Goal: Task Accomplishment & Management: Manage account settings

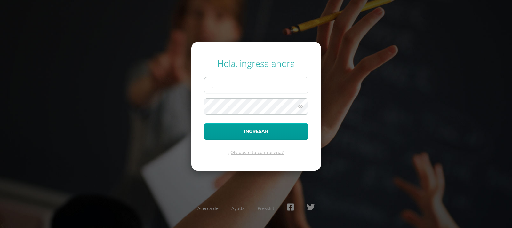
type input "[EMAIL_ADDRESS][DOMAIN_NAME]"
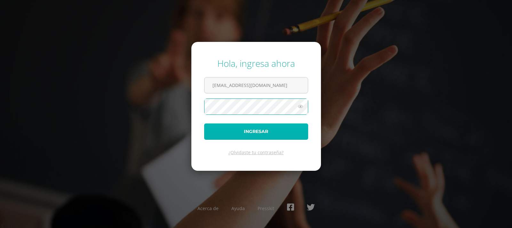
click at [263, 127] on button "Ingresar" at bounding box center [256, 132] width 104 height 16
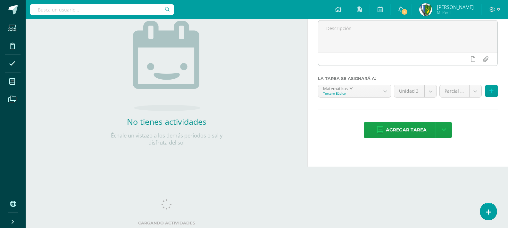
scroll to position [3076, 0]
click at [0, 0] on div "Cancelar Asignar Asignar Enviar y notificar Enviar e imprimir" at bounding box center [0, 0] width 0 height 0
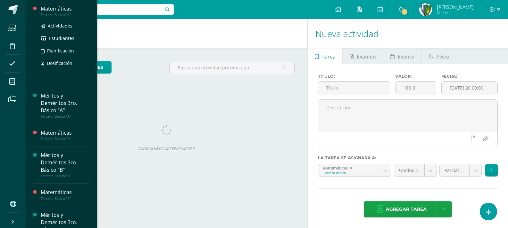
click at [54, 10] on div "Matemáticas" at bounding box center [65, 8] width 49 height 7
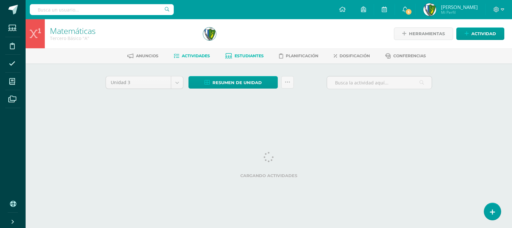
click at [250, 55] on span "Estudiantes" at bounding box center [249, 55] width 29 height 5
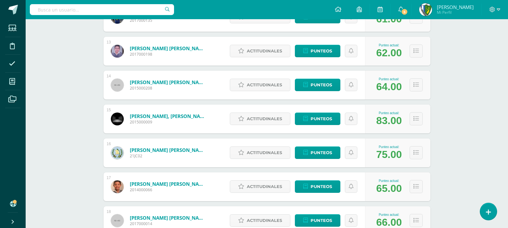
scroll to position [606, 0]
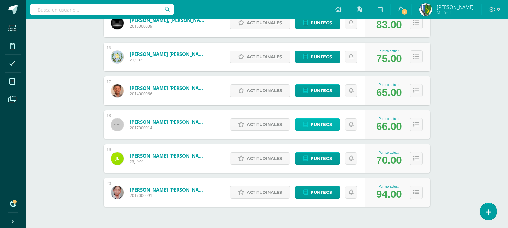
click at [328, 125] on span "Punteos" at bounding box center [320, 125] width 21 height 12
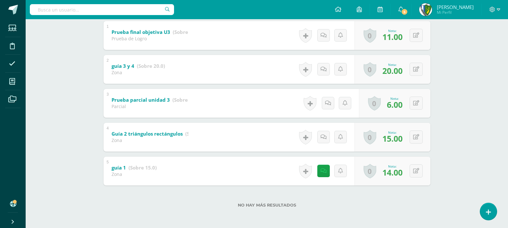
scroll to position [11, 0]
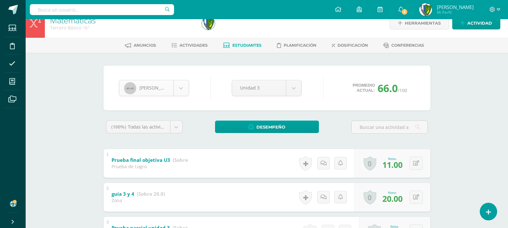
click at [182, 89] on body "Estudiantes Disciplina Asistencia Mis cursos Archivos Soporte Centro de ayuda Ú…" at bounding box center [254, 172] width 508 height 367
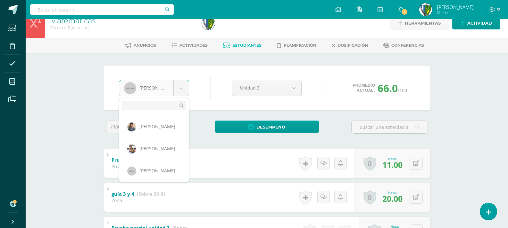
scroll to position [331, 0]
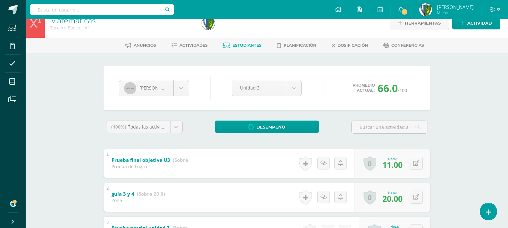
click at [235, 143] on body "Estudiantes Disciplina Asistencia Mis cursos Archivos Soporte Centro de ayuda Ú…" at bounding box center [254, 172] width 508 height 367
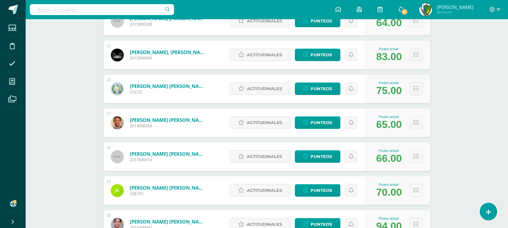
scroll to position [593, 0]
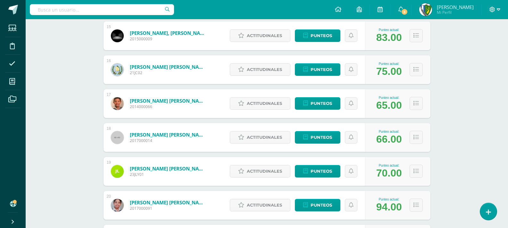
click at [496, 11] on span at bounding box center [494, 9] width 11 height 7
click at [482, 42] on span "Cerrar sesión" at bounding box center [478, 44] width 29 height 6
